Goal: Information Seeking & Learning: Learn about a topic

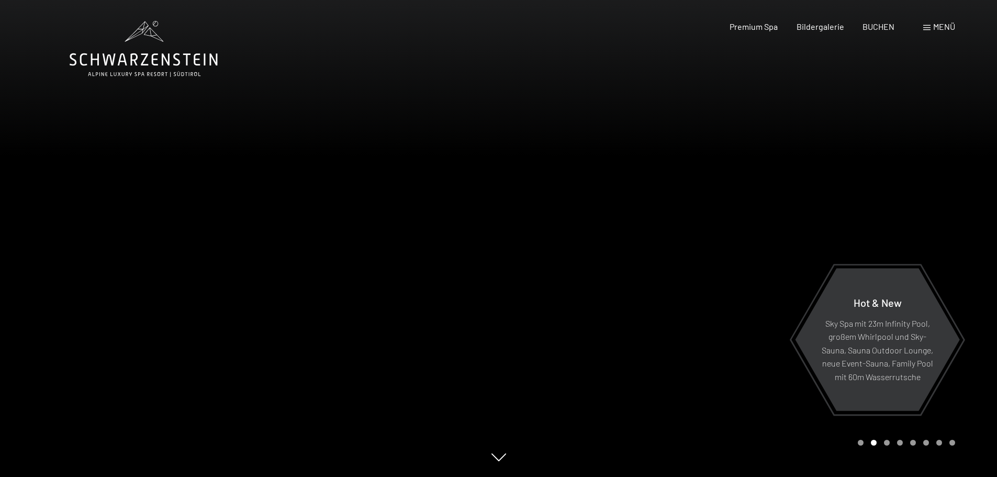
click at [722, 186] on div at bounding box center [748, 238] width 499 height 477
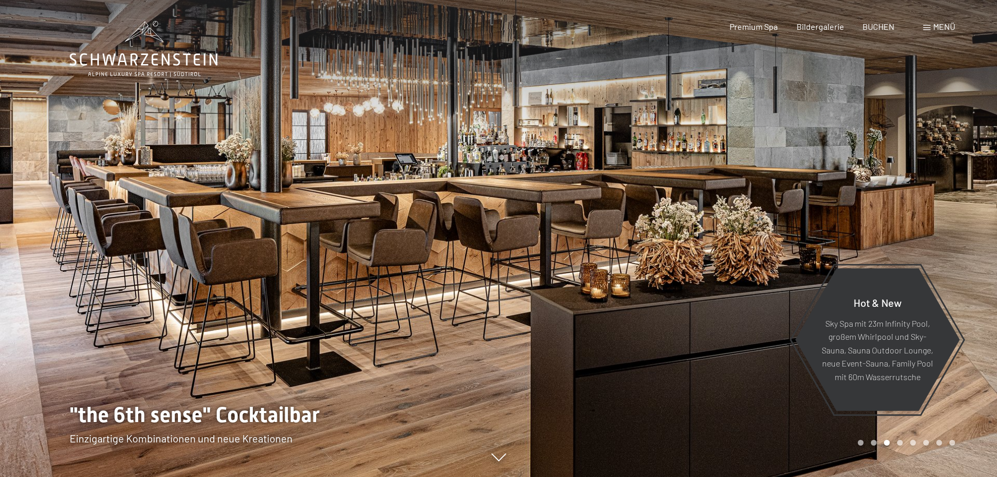
click at [924, 26] on span at bounding box center [926, 27] width 7 height 5
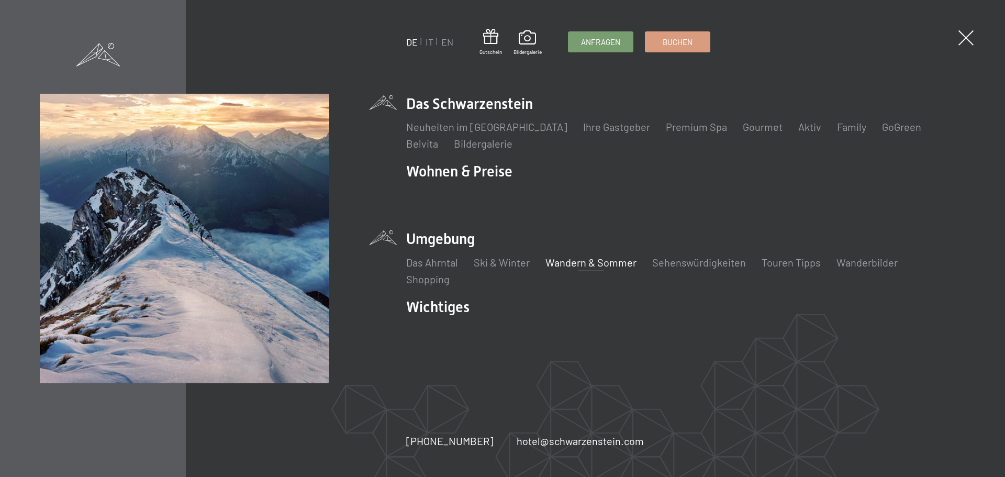
click at [572, 261] on link "Wandern & Sommer" at bounding box center [590, 262] width 91 height 13
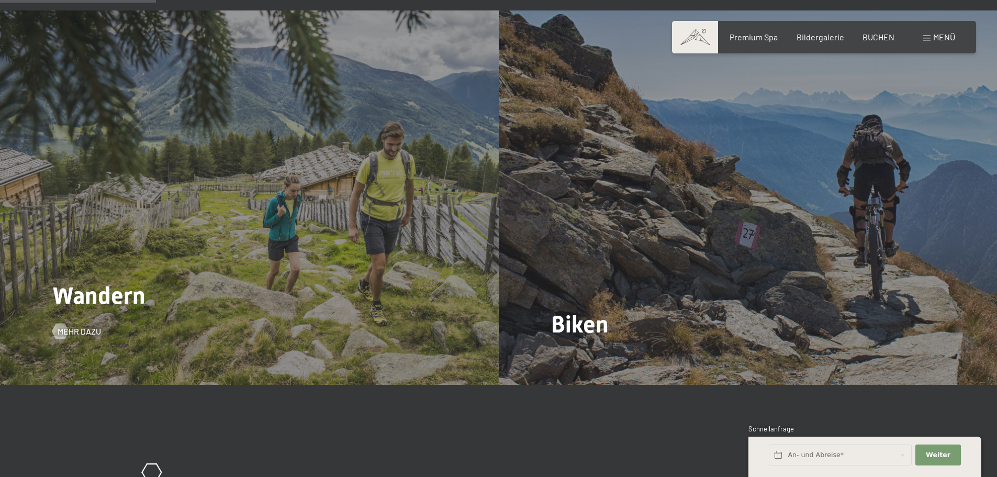
scroll to position [1099, 0]
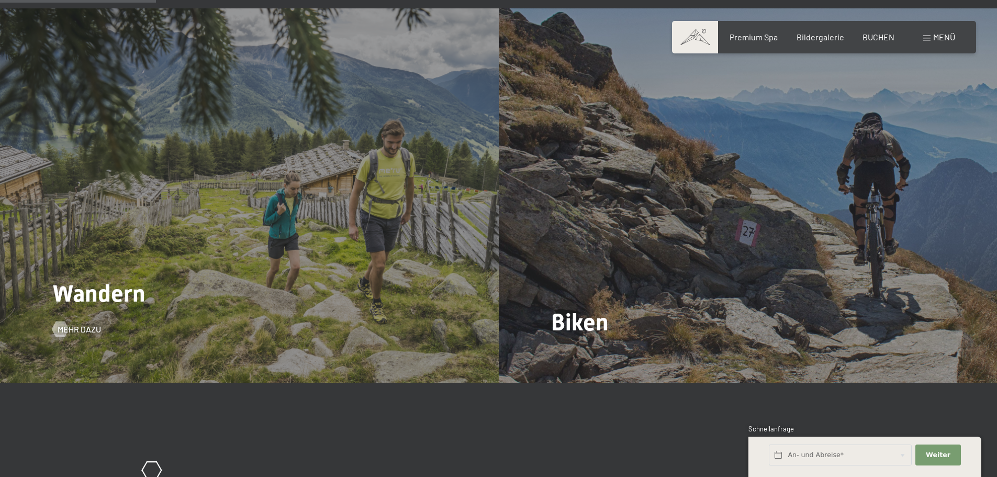
click at [122, 279] on span "Wandern" at bounding box center [98, 293] width 93 height 28
click at [79, 323] on span "Mehr dazu" at bounding box center [89, 329] width 43 height 12
